Goal: Check status

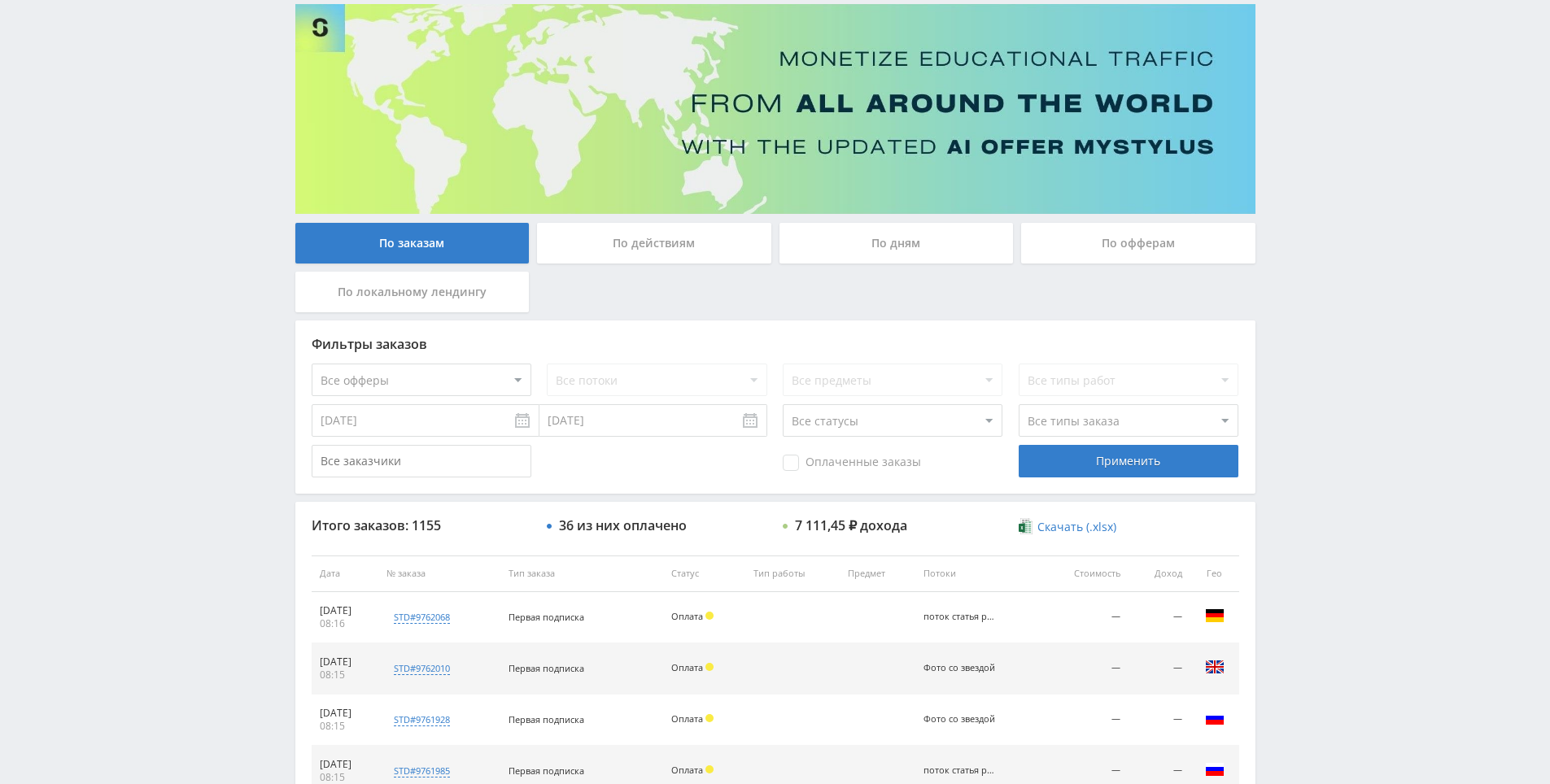
drag, startPoint x: 1300, startPoint y: 312, endPoint x: 1312, endPoint y: 385, distance: 74.0
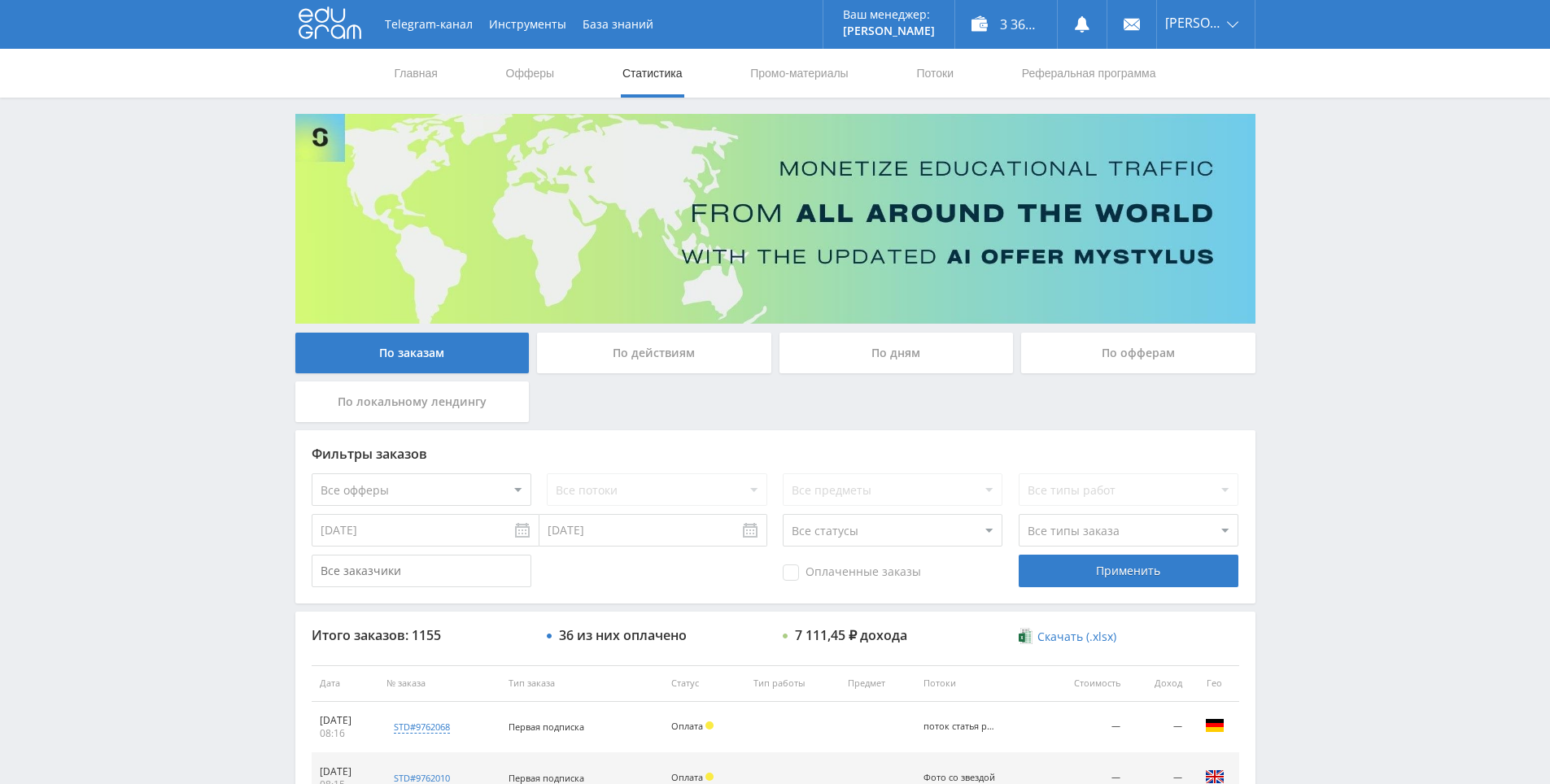
drag, startPoint x: 1307, startPoint y: 376, endPoint x: 1168, endPoint y: 55, distance: 349.8
drag, startPoint x: 1322, startPoint y: 245, endPoint x: 1302, endPoint y: 176, distance: 71.8
drag, startPoint x: 1298, startPoint y: 174, endPoint x: 989, endPoint y: 54, distance: 331.5
click at [1297, 174] on div "Telegram-канал Инструменты База знаний Ваш менеджер: [PERSON_NAME] Online @edug…" at bounding box center [775, 682] width 1550 height 1366
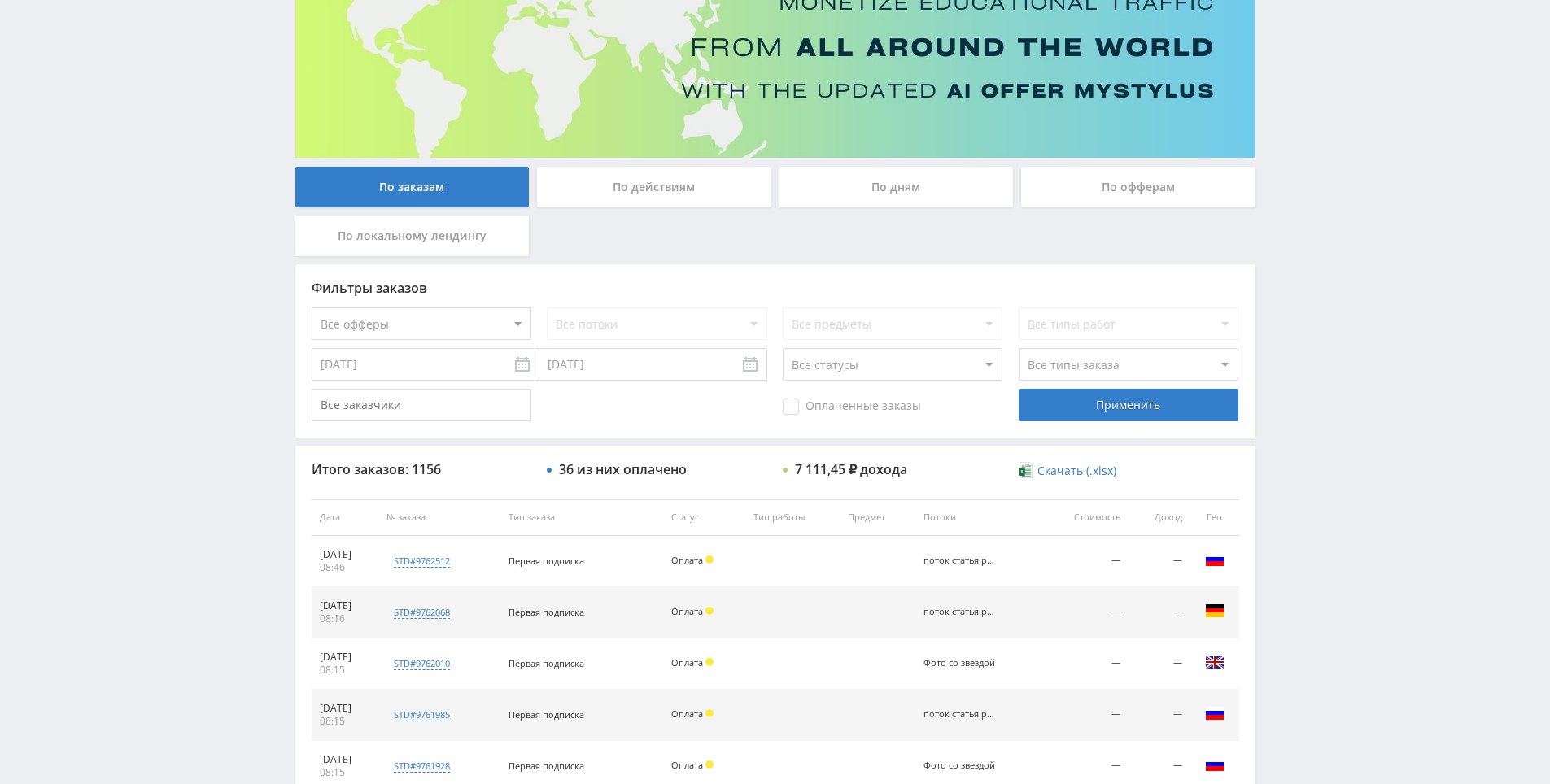
scroll to position [215, 0]
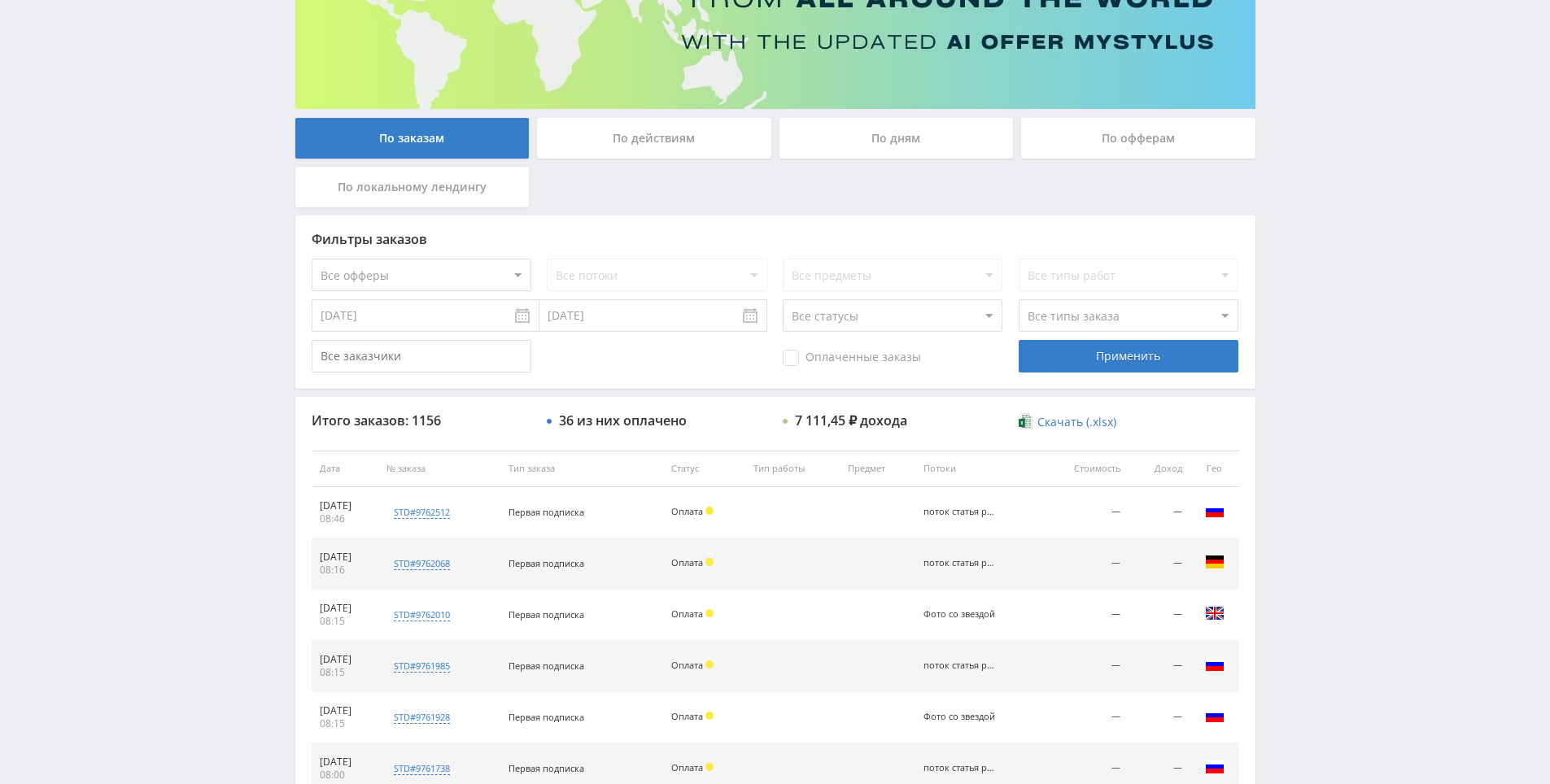
click at [1315, 414] on div "Telegram-канал Инструменты База знаний Ваш менеджер: [PERSON_NAME] Online @edug…" at bounding box center [775, 468] width 1550 height 1366
